Goal: Check status: Check status

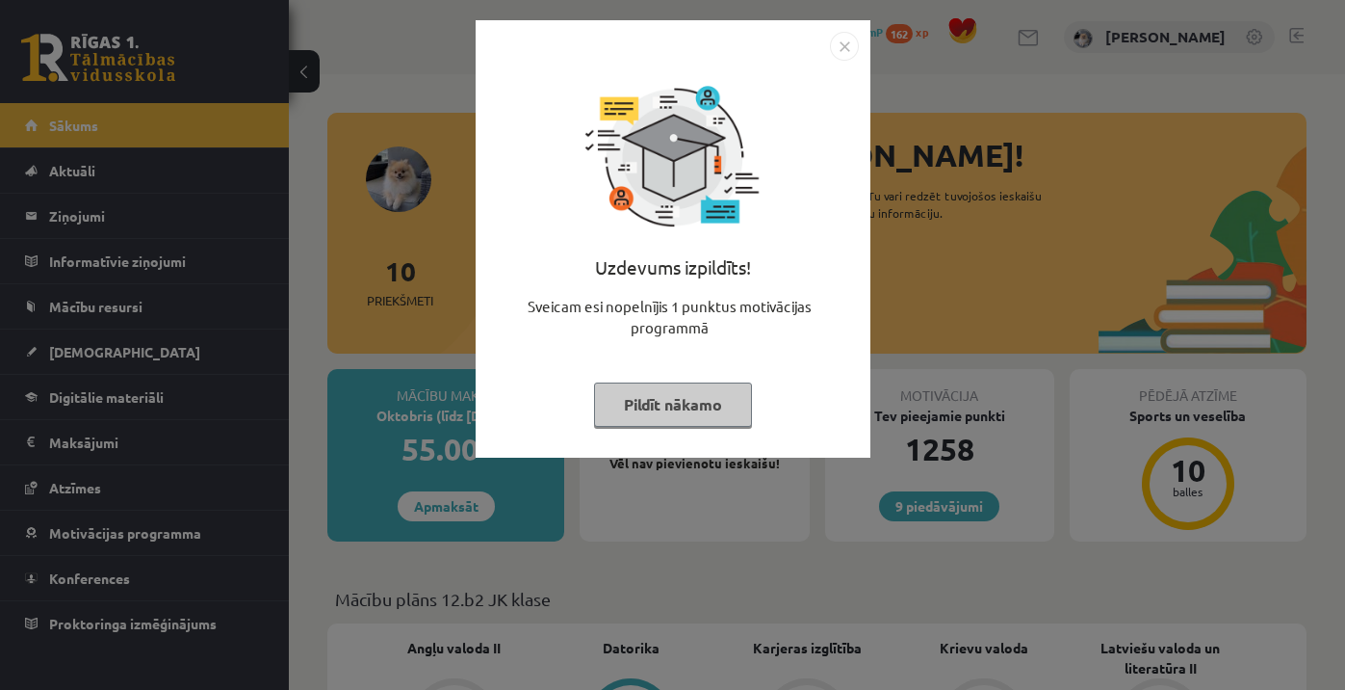
click at [706, 410] on button "Pildīt nākamo" at bounding box center [673, 404] width 158 height 44
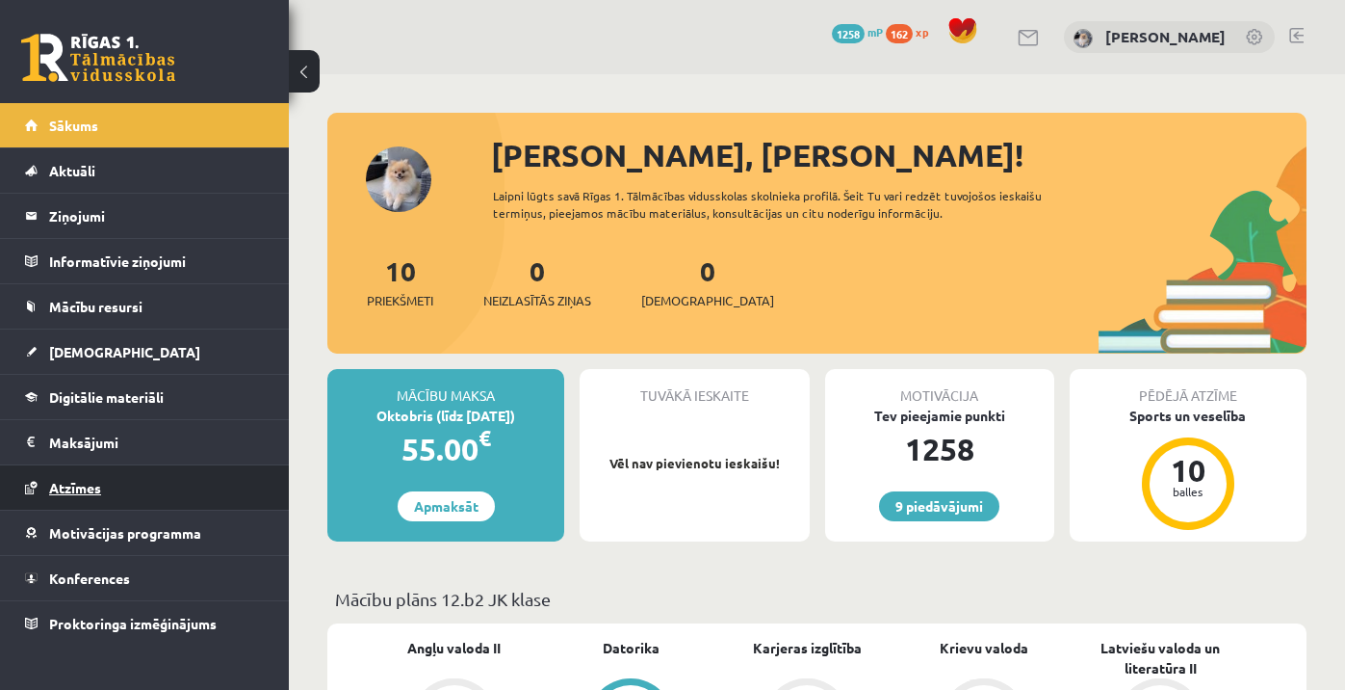
click at [112, 479] on link "Atzīmes" at bounding box center [145, 487] width 240 height 44
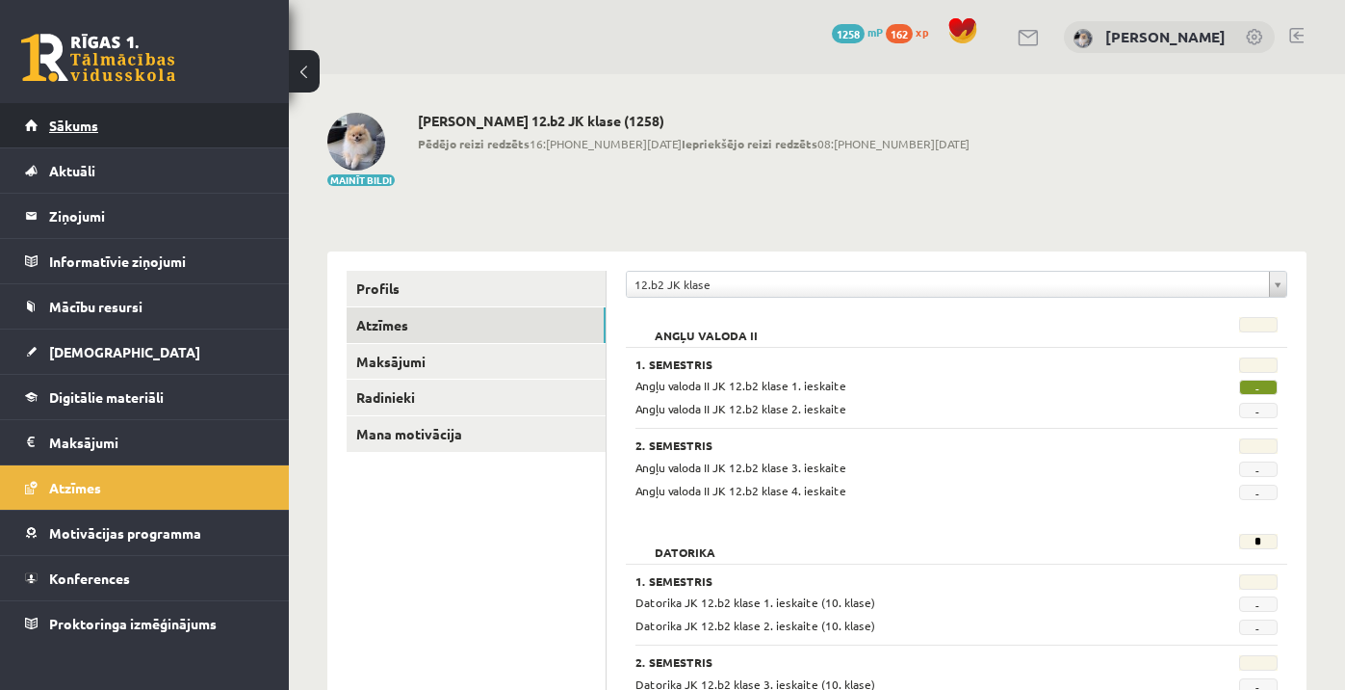
click at [234, 123] on link "Sākums" at bounding box center [145, 125] width 240 height 44
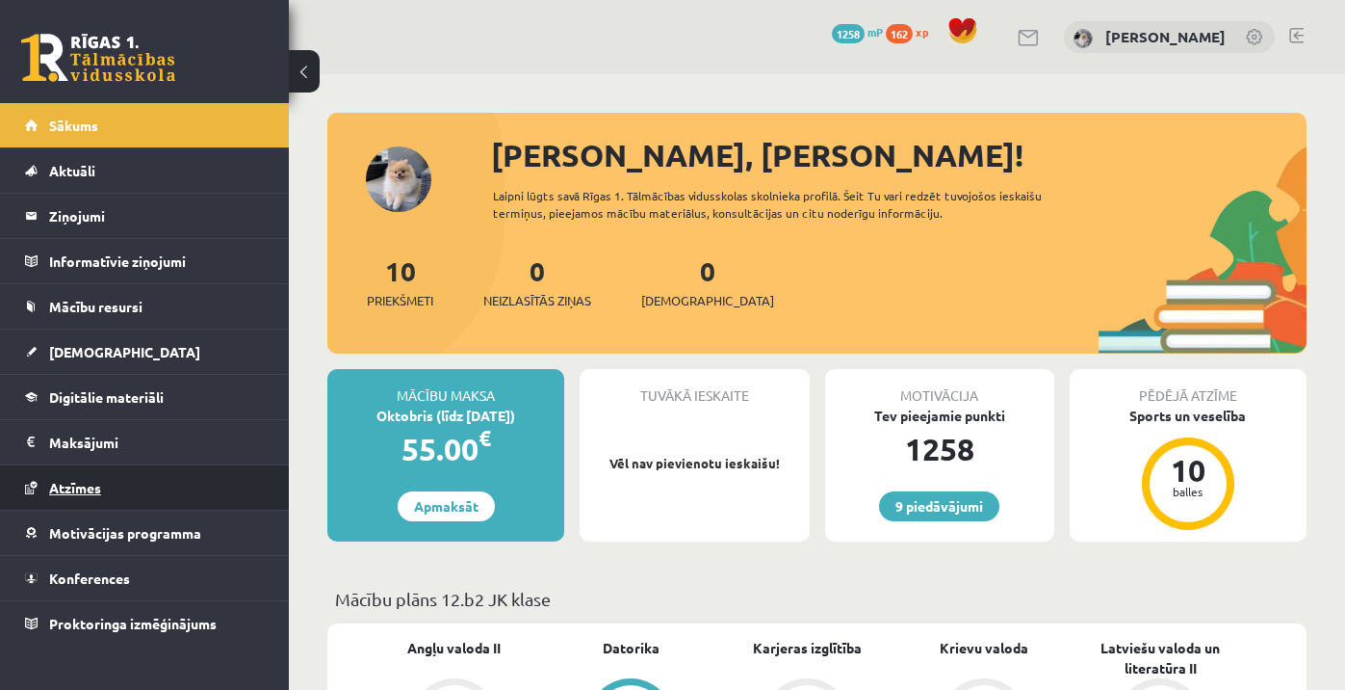
click at [123, 486] on link "Atzīmes" at bounding box center [145, 487] width 240 height 44
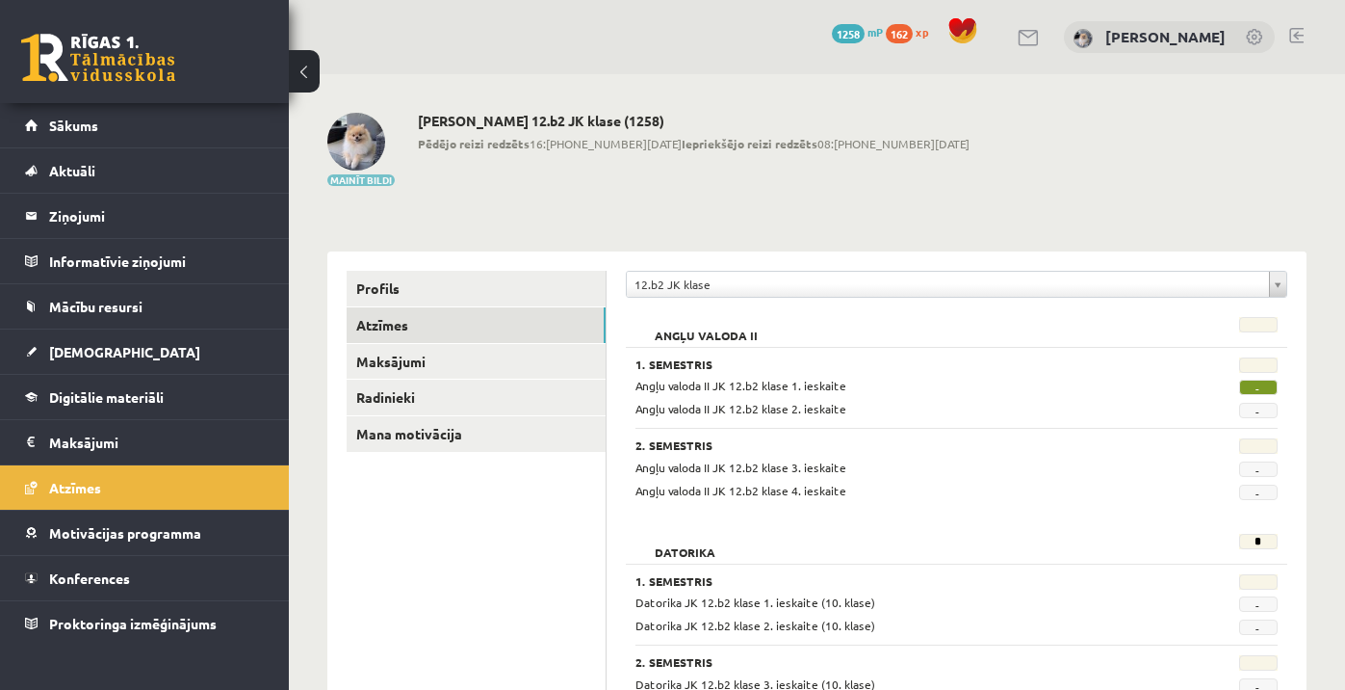
click at [386, 184] on button "Mainīt bildi" at bounding box center [360, 180] width 67 height 12
click at [173, 128] on link "Sākums" at bounding box center [145, 125] width 240 height 44
